Goal: Task Accomplishment & Management: Complete application form

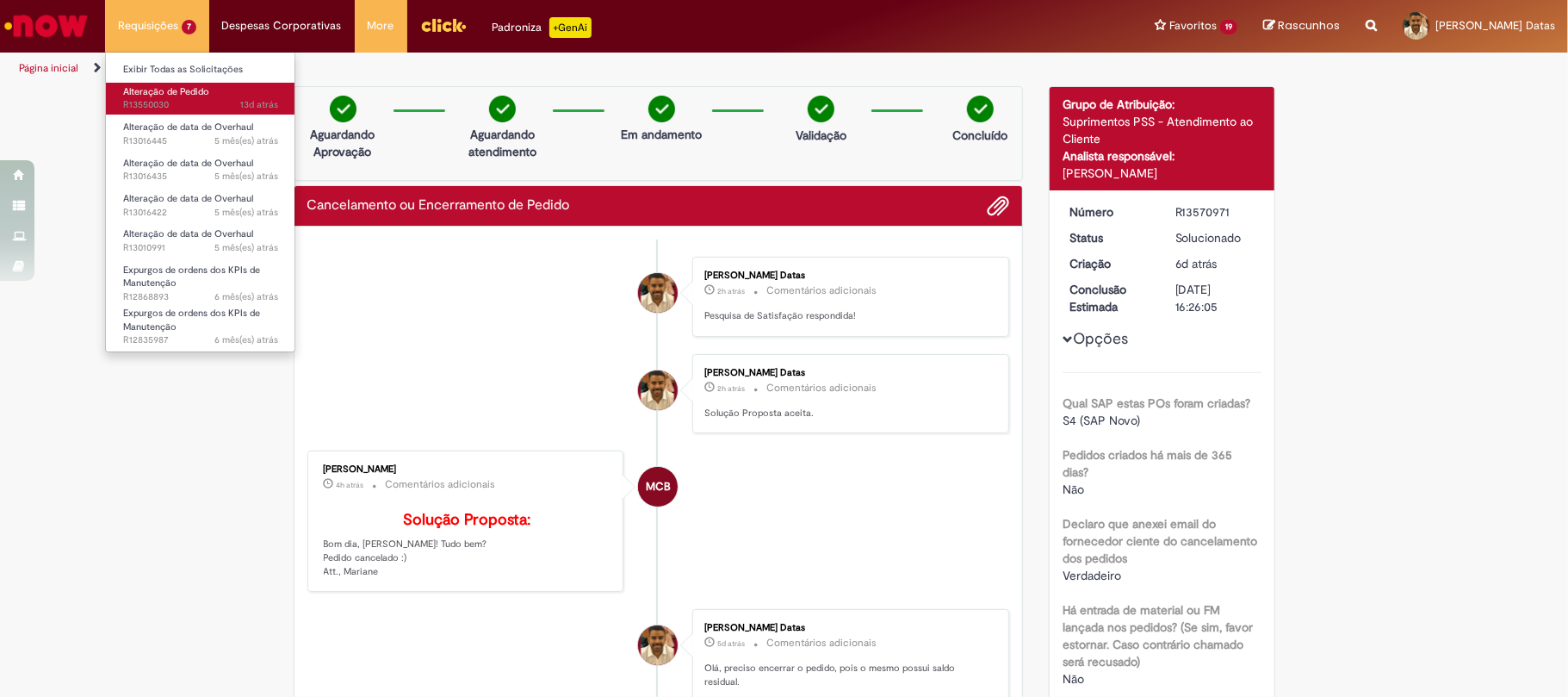
click at [174, 97] on span "Alteração de Pedido" at bounding box center [166, 92] width 86 height 13
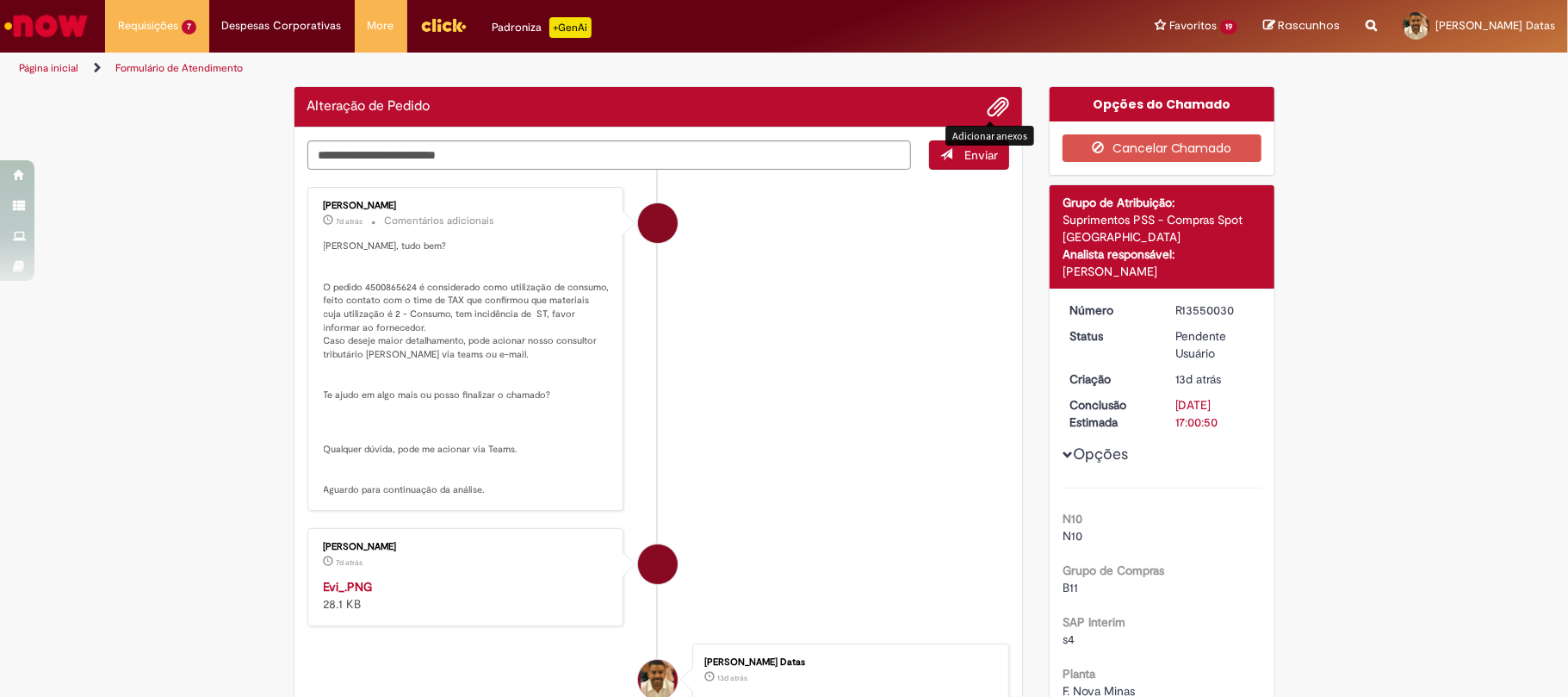
click at [983, 109] on div "Verificar Código de Barras Alteração de Pedido Enviar [PERSON_NAME] 7d atrás 7 …" at bounding box center [658, 527] width 756 height 881
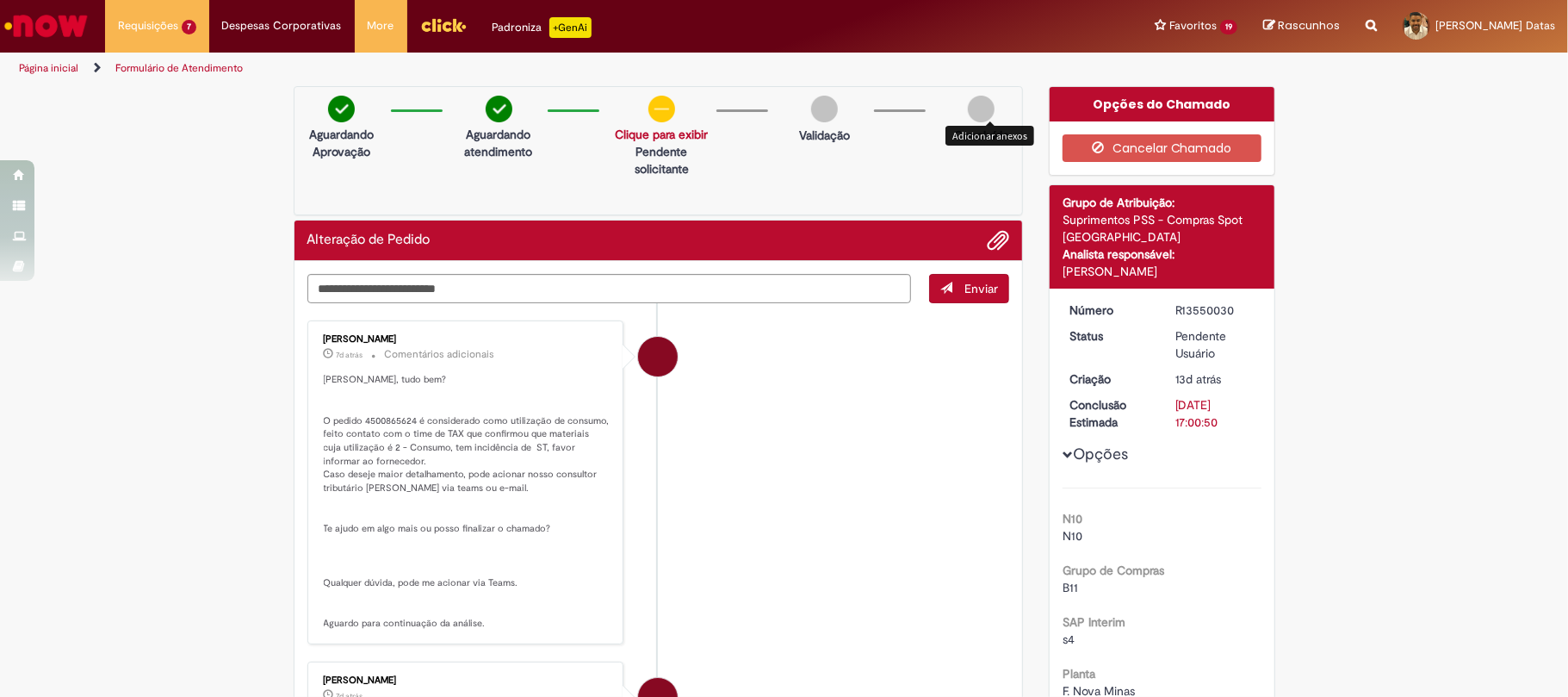
click at [988, 235] on span "Adicionar anexos" at bounding box center [998, 241] width 20 height 20
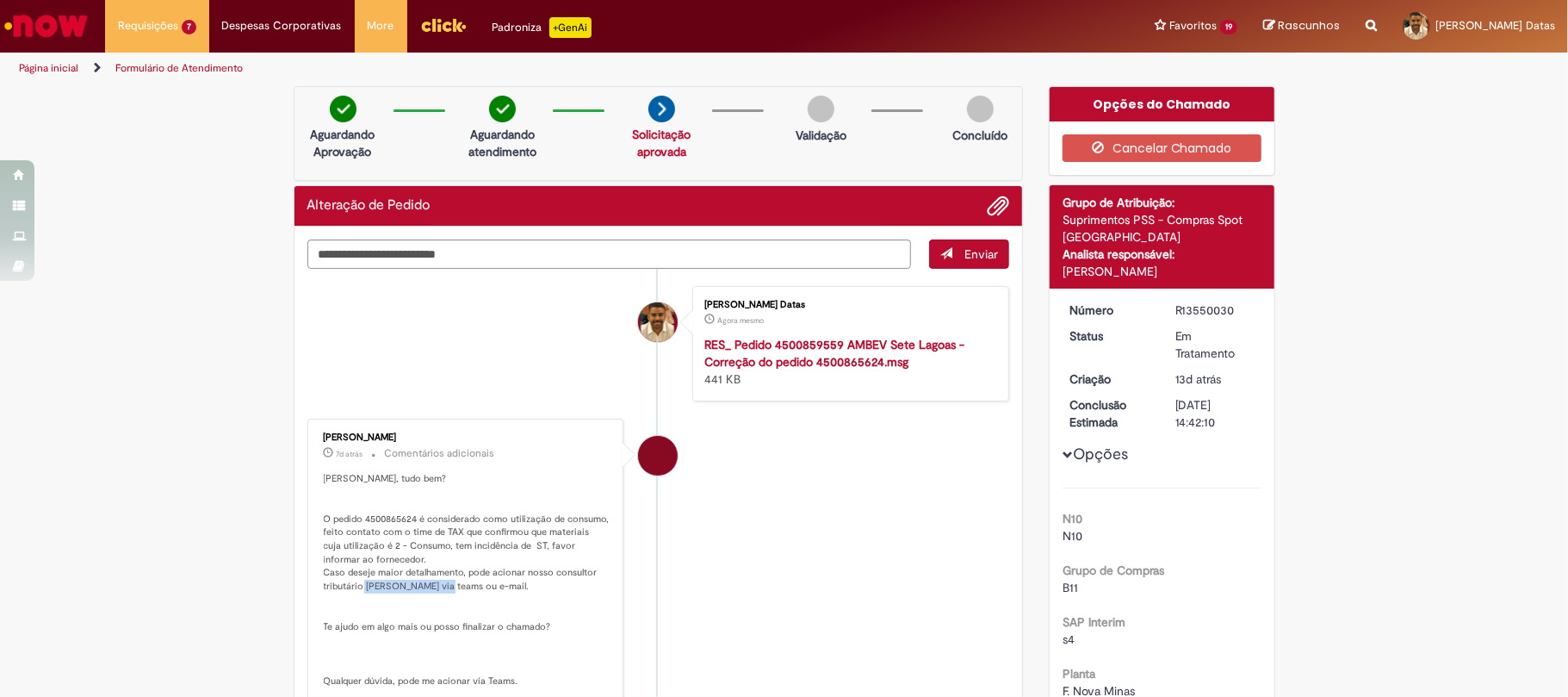
drag, startPoint x: 353, startPoint y: 590, endPoint x: 432, endPoint y: 586, distance: 79.1
click at [432, 586] on p "[PERSON_NAME], tudo bem? O pedido 4500865624 é considerado como utilização de c…" at bounding box center [467, 600] width 286 height 257
click at [403, 583] on p "[PERSON_NAME], tudo bem? O pedido 4500865624 é considerado como utilização de c…" at bounding box center [467, 600] width 286 height 257
click at [358, 591] on p "[PERSON_NAME], tudo bem? O pedido 4500865624 é considerado como utilização de c…" at bounding box center [467, 600] width 286 height 257
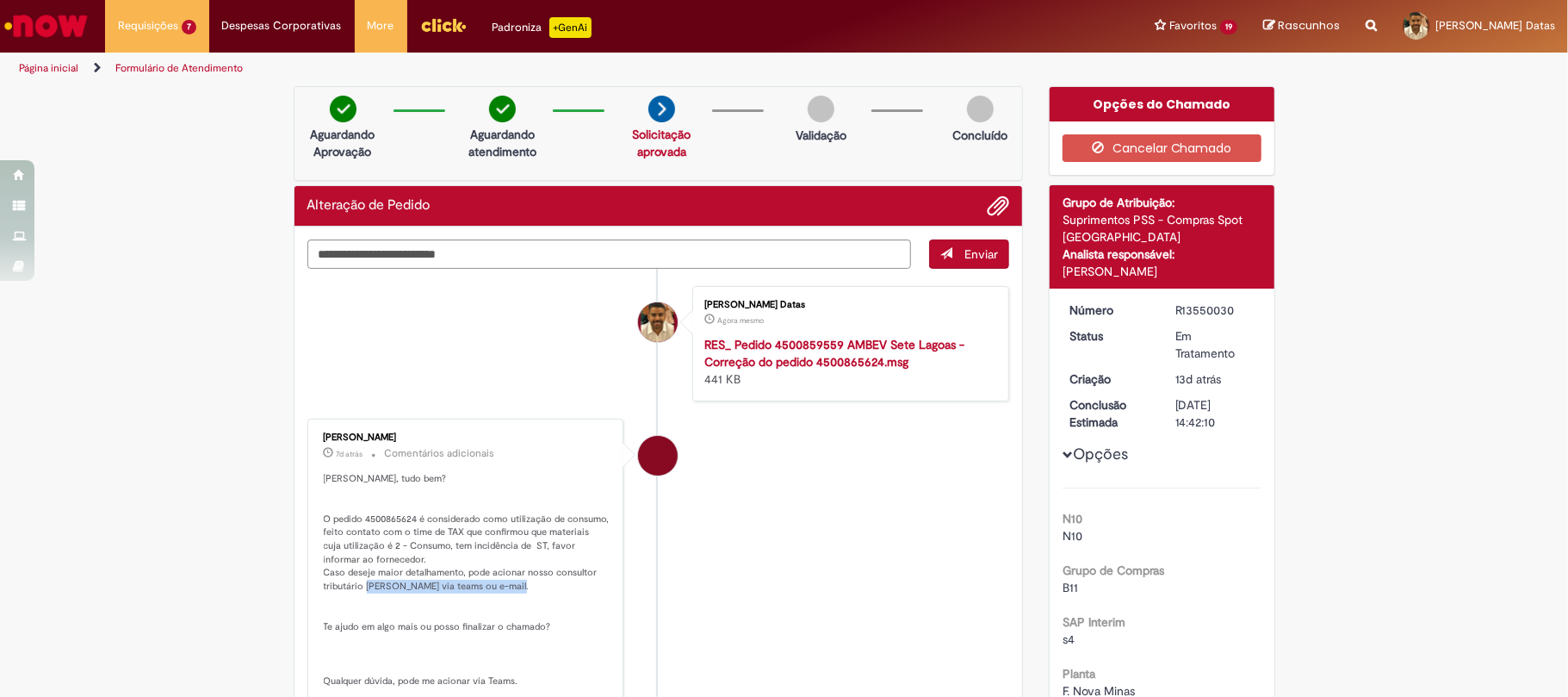
drag, startPoint x: 355, startPoint y: 583, endPoint x: 480, endPoint y: 621, distance: 130.6
click at [510, 586] on p "[PERSON_NAME], tudo bem? O pedido 4500865624 é considerado como utilização de c…" at bounding box center [467, 600] width 286 height 257
click at [555, 260] on textarea "Digite sua mensagem aqui..." at bounding box center [610, 254] width 605 height 30
click at [541, 252] on textarea "Digite sua mensagem aqui..." at bounding box center [610, 254] width 605 height 30
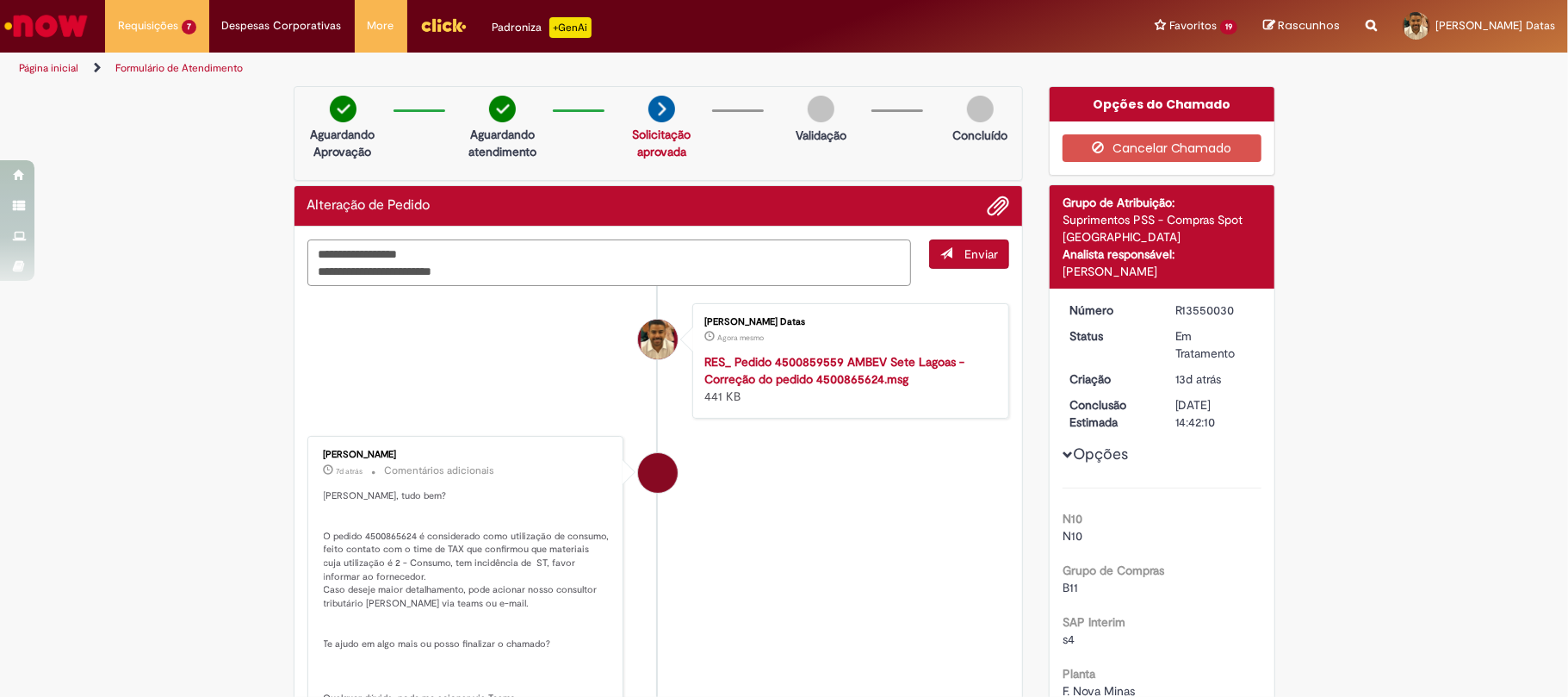
type textarea "**********"
